Goal: Information Seeking & Learning: Learn about a topic

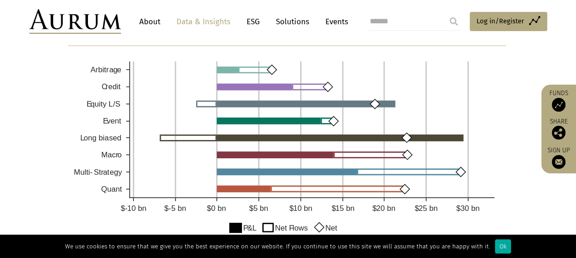
scroll to position [721, 0]
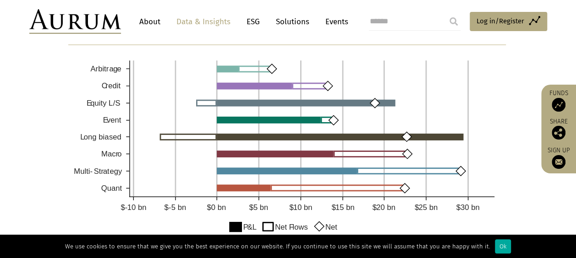
click at [516, 74] on div "CHANGE IN AUM (YTD)" at bounding box center [288, 141] width 458 height 219
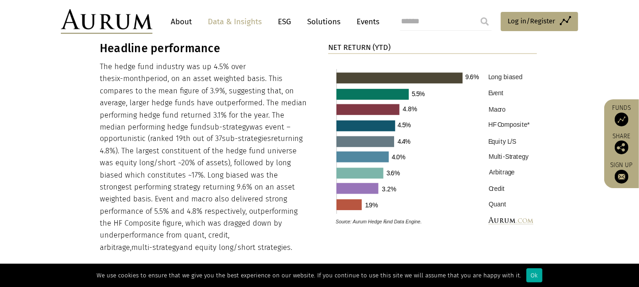
scroll to position [945, 0]
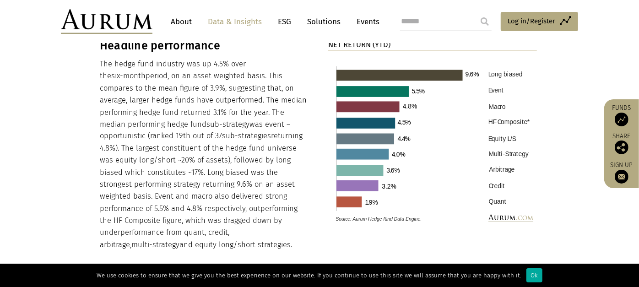
click at [252, 199] on p "The hedge fund industry was up 4.5% over the six-month period, on an asset weig…" at bounding box center [204, 154] width 209 height 193
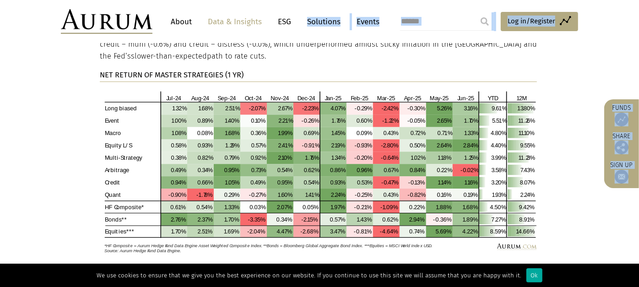
scroll to position [1919, 0]
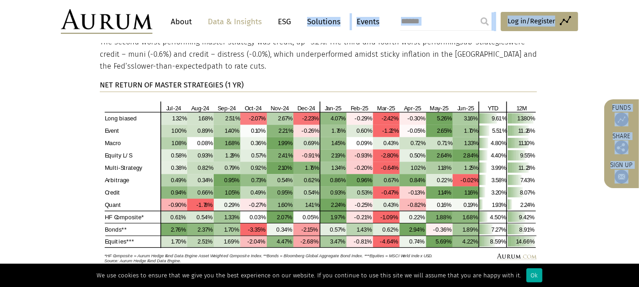
drag, startPoint x: 92, startPoint y: 103, endPoint x: 325, endPoint y: 43, distance: 241.2
copy main "In summary… Hedge funds* had a strong start to 2025 – up 4.5% in H1, albeit the…"
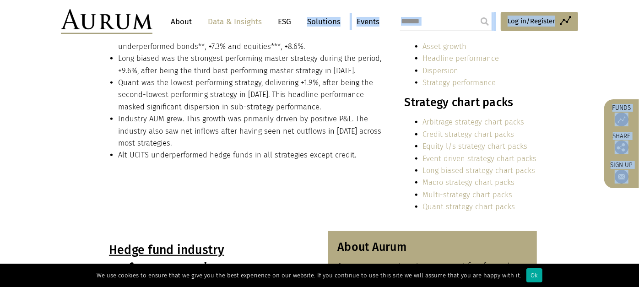
scroll to position [283, 0]
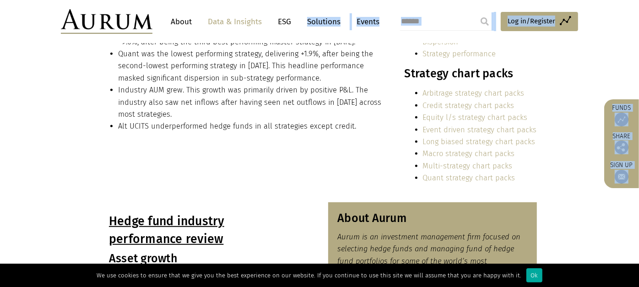
click at [427, 114] on link "Equity l/s strategy chart packs" at bounding box center [475, 117] width 105 height 9
click at [575, 60] on section "In summary… Hedge funds* had a strong start to 2025 – up 4.5% in H1, albeit the…" at bounding box center [319, 90] width 639 height 223
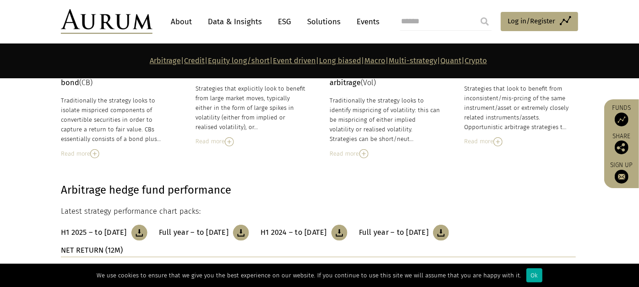
scroll to position [247, 0]
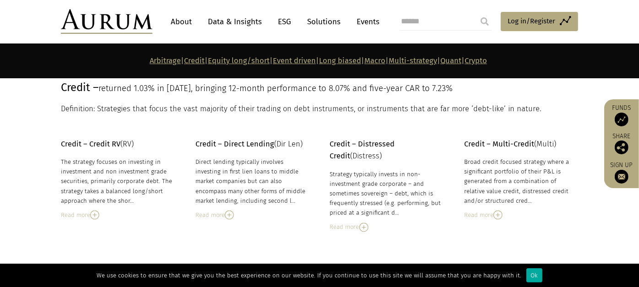
scroll to position [670, 0]
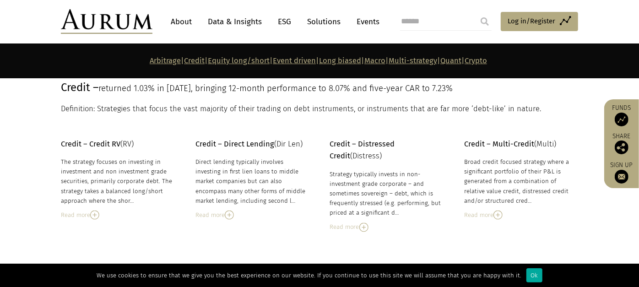
click at [109, 125] on section "Credit – Credit RV (RV) The strategy focuses on investing in investment and non…" at bounding box center [319, 173] width 639 height 117
click at [94, 212] on img at bounding box center [94, 215] width 9 height 9
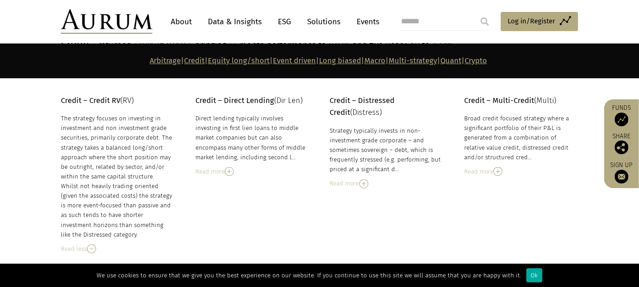
scroll to position [711, 0]
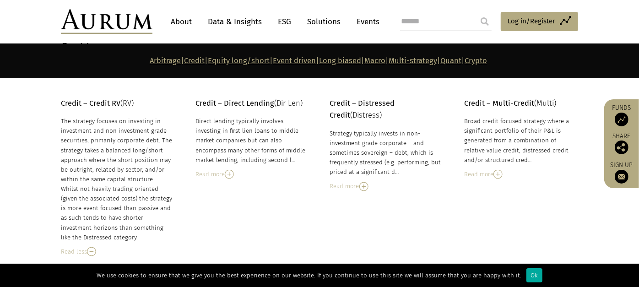
click at [72, 174] on div "The strategy focuses on investing in investment and non investment grade securi…" at bounding box center [117, 179] width 112 height 126
drag, startPoint x: 54, startPoint y: 120, endPoint x: 140, endPoint y: 233, distance: 142.1
click at [140, 233] on div "Credit – Credit RV (RV) The strategy focuses on investing in investment and non…" at bounding box center [320, 177] width 536 height 159
copy div "Credit – Credit RV (RV) The strategy focuses on investing in investment and non…"
click at [140, 233] on div "The strategy focuses on investing in investment and non investment grade securi…" at bounding box center [117, 179] width 112 height 126
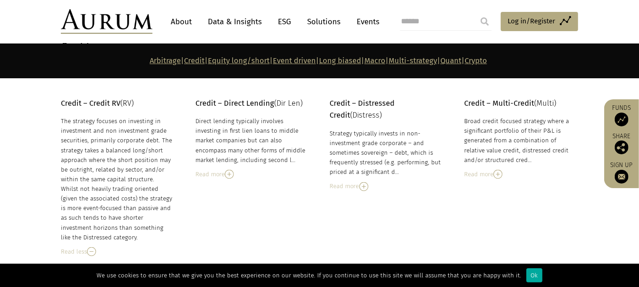
click at [639, 55] on section "Arbitrage | Credit | Equity long/short | Event driven | Long biased | Macro | M…" at bounding box center [319, 61] width 639 height 35
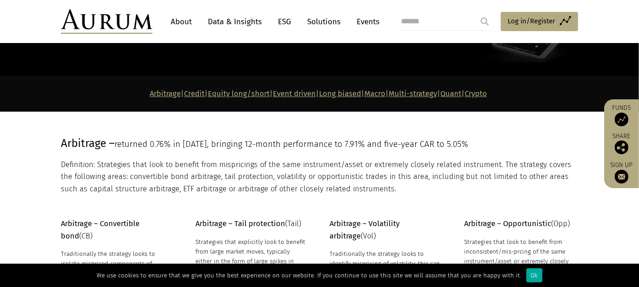
scroll to position [1534, 0]
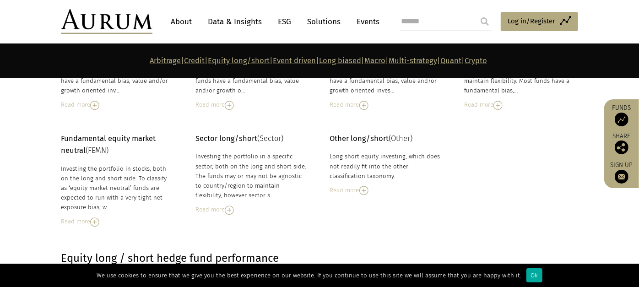
click at [99, 219] on img at bounding box center [94, 222] width 9 height 9
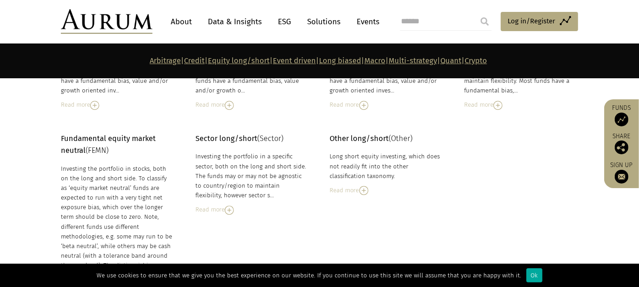
click at [65, 208] on div "Investing the portfolio in stocks, both on the long and short side. To classify…" at bounding box center [117, 289] width 112 height 251
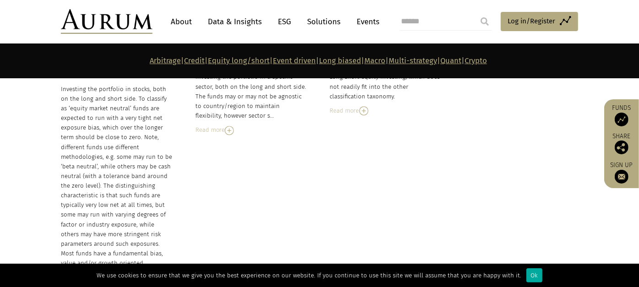
scroll to position [1615, 0]
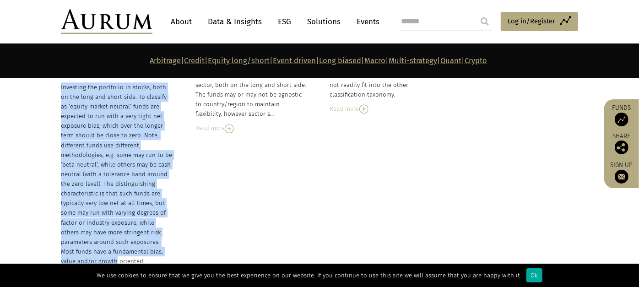
drag, startPoint x: 57, startPoint y: 88, endPoint x: 131, endPoint y: 245, distance: 174.1
click at [131, 245] on div "Fundamental equity market neutral (FEMN) Investing the portfolio in stocks, bot…" at bounding box center [320, 199] width 536 height 297
drag, startPoint x: 131, startPoint y: 245, endPoint x: 71, endPoint y: 225, distance: 63.9
click at [71, 225] on div "Investing the portfolio in stocks, both on the long and short side. To classify…" at bounding box center [117, 207] width 112 height 251
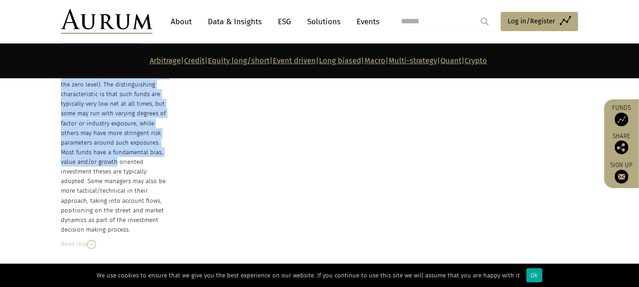
scroll to position [1717, 0]
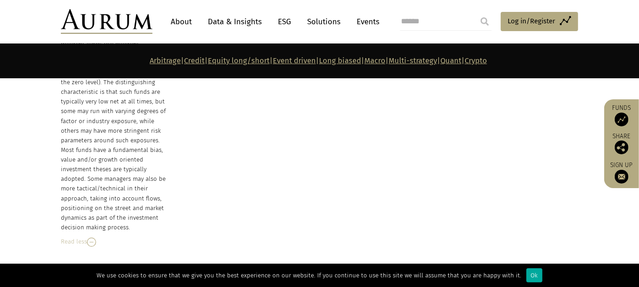
click at [125, 217] on div "Investing the portfolio in stocks, both on the long and short side. To classify…" at bounding box center [117, 106] width 112 height 251
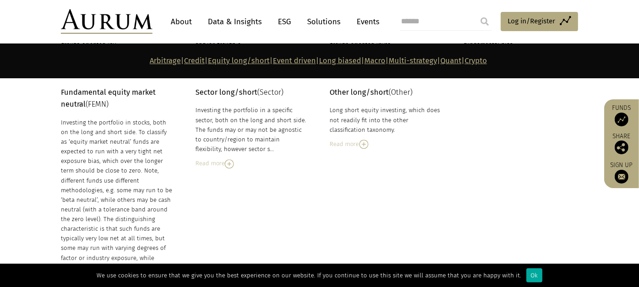
scroll to position [1575, 0]
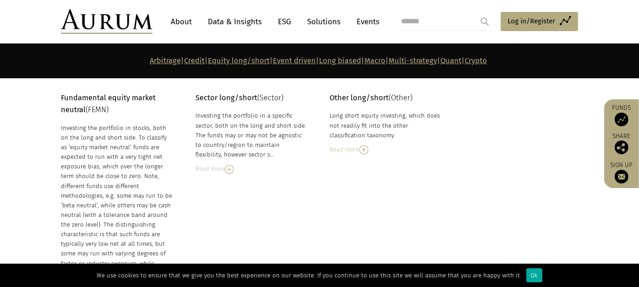
drag, startPoint x: 128, startPoint y: 218, endPoint x: 62, endPoint y: 94, distance: 140.1
click at [62, 94] on div "Fundamental equity market neutral (FEMN) Investing the portfolio in stocks, bot…" at bounding box center [117, 240] width 112 height 297
copy div "Fundamental equity market neutral (FEMN) Investing the portfolio in stocks, bot…"
click at [37, 114] on section "Fundamental equity market neutral (FEMN) Investing the portfolio in stocks, bot…" at bounding box center [319, 229] width 639 height 320
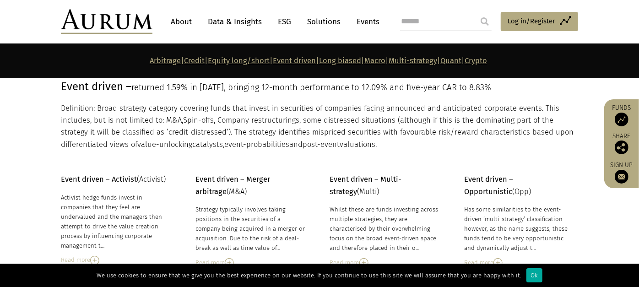
scroll to position [676, 0]
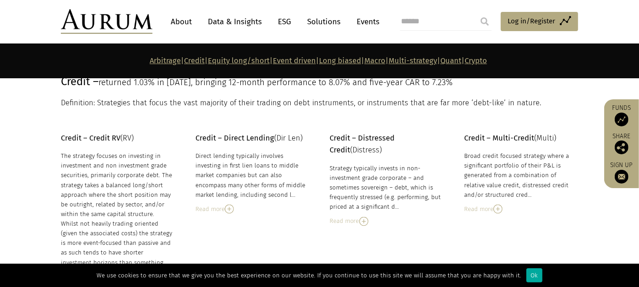
click at [121, 176] on div "The strategy focuses on investing in investment and non investment grade securi…" at bounding box center [117, 214] width 112 height 126
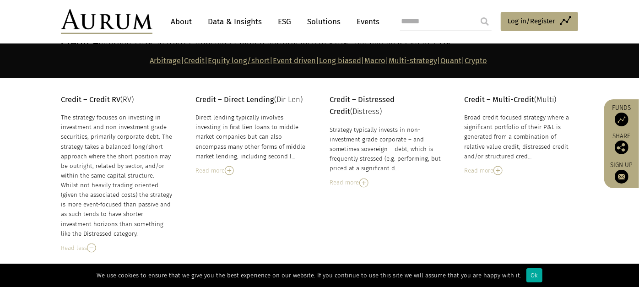
scroll to position [717, 0]
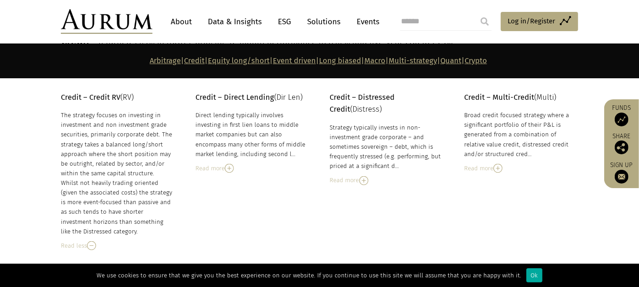
click at [450, 27] on input "search" at bounding box center [446, 21] width 92 height 18
type input "*********"
click at [476, 12] on input "submit" at bounding box center [485, 21] width 18 height 18
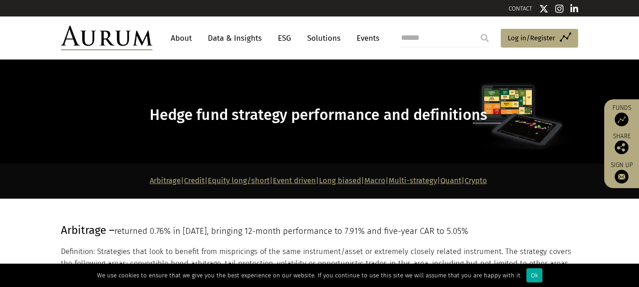
scroll to position [1321, 0]
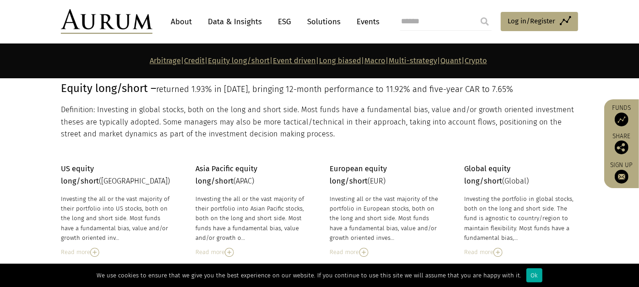
click at [455, 104] on p "Definition: Investing in global stocks, both on the long and short side. Most f…" at bounding box center [318, 122] width 515 height 36
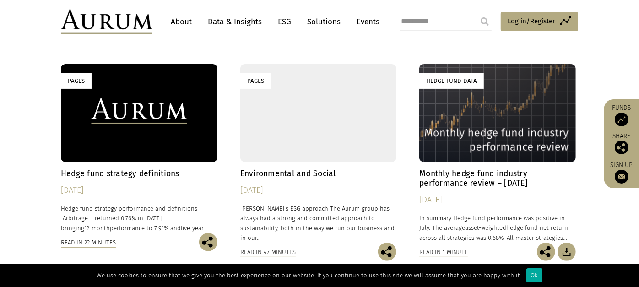
scroll to position [4, 0]
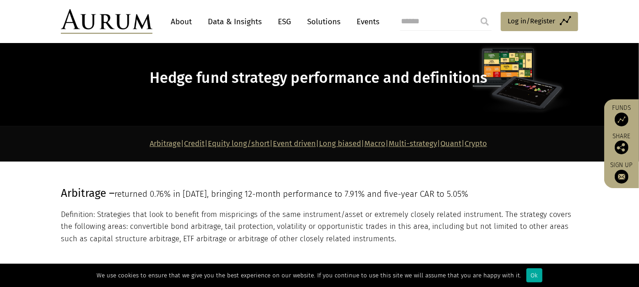
scroll to position [670, 0]
